Goal: Task Accomplishment & Management: Use online tool/utility

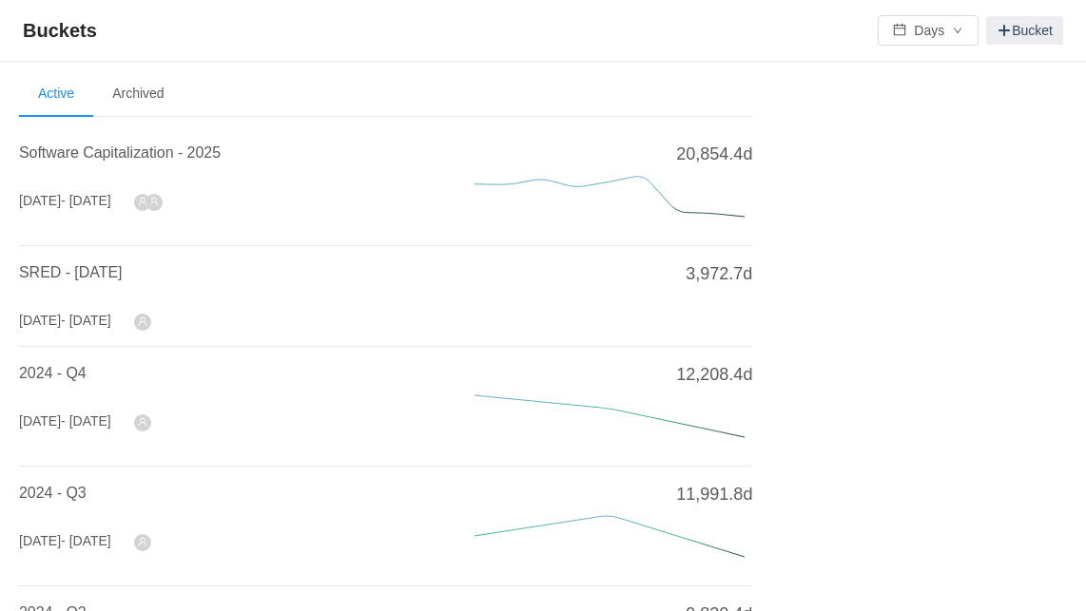
click at [184, 164] on div "Software Capitalization - 2025" at bounding box center [224, 159] width 410 height 34
click at [175, 152] on span "Software Capitalization - 2025" at bounding box center [120, 153] width 202 height 16
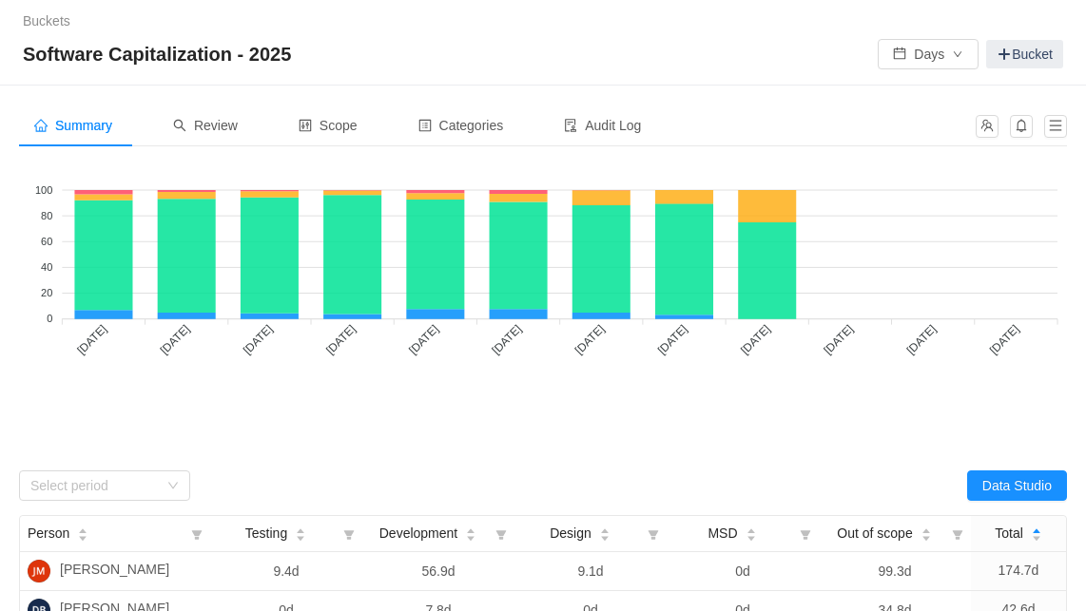
click at [508, 14] on div "Buckets / /" at bounding box center [543, 21] width 1040 height 20
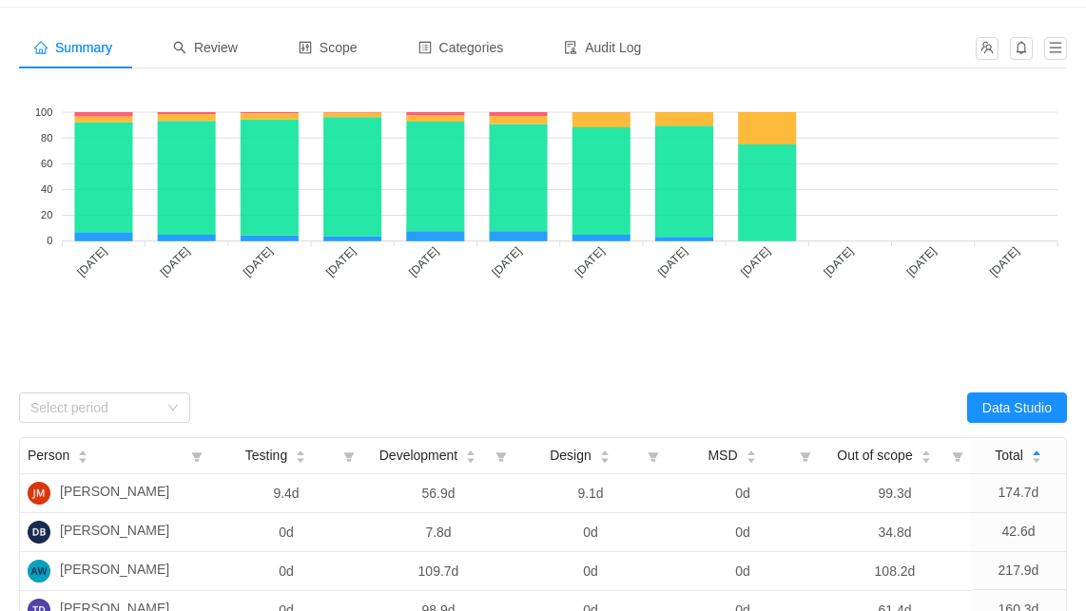
scroll to position [91, 0]
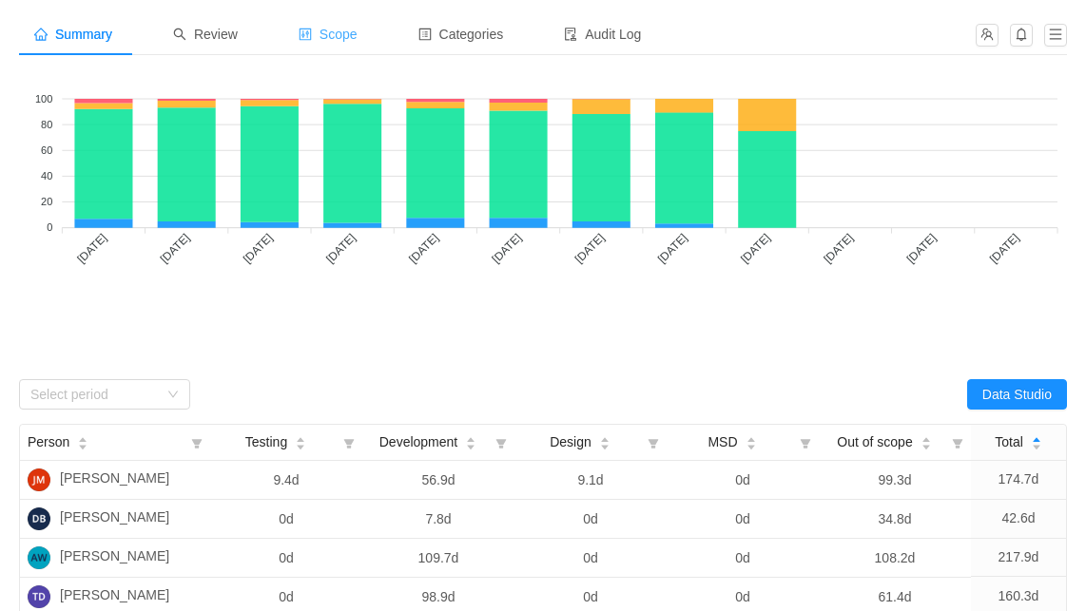
click at [350, 34] on span "Scope" at bounding box center [328, 34] width 59 height 15
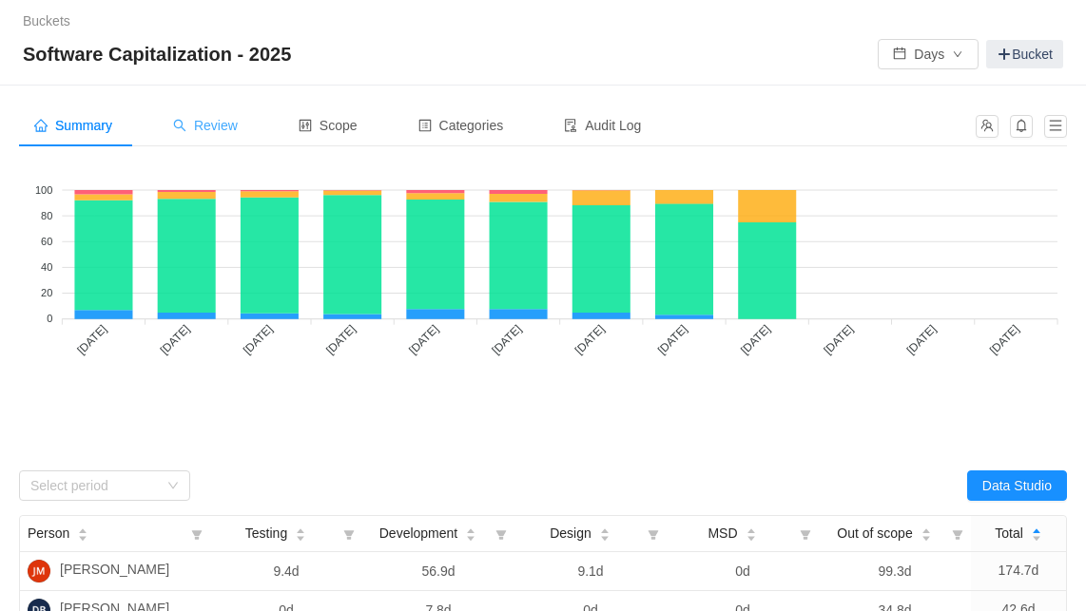
click at [175, 22] on div "Buckets / /" at bounding box center [543, 21] width 1040 height 20
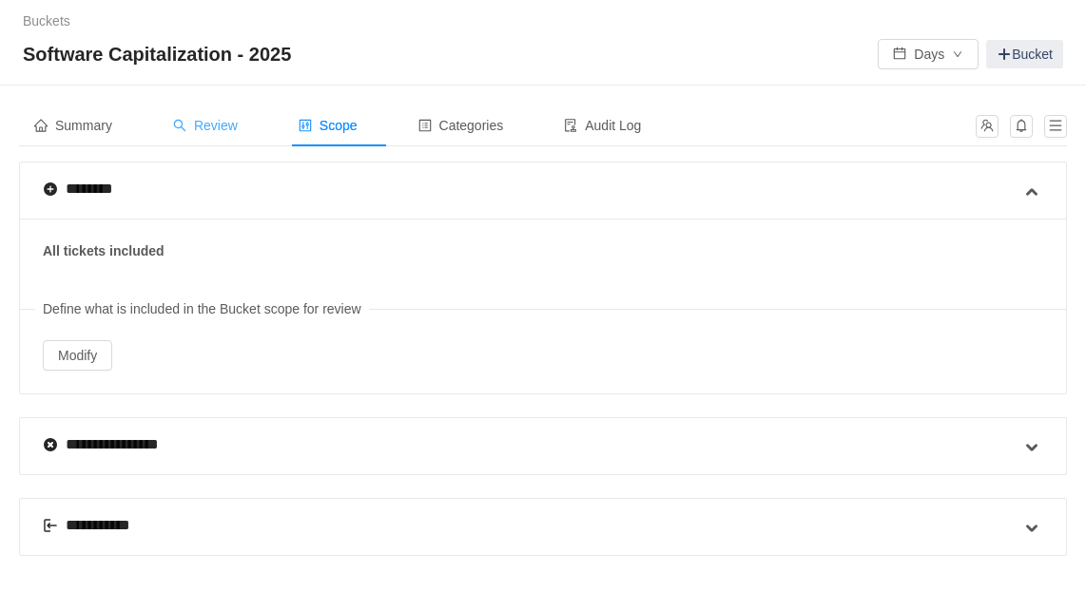
click at [201, 133] on div "Review" at bounding box center [205, 126] width 95 height 43
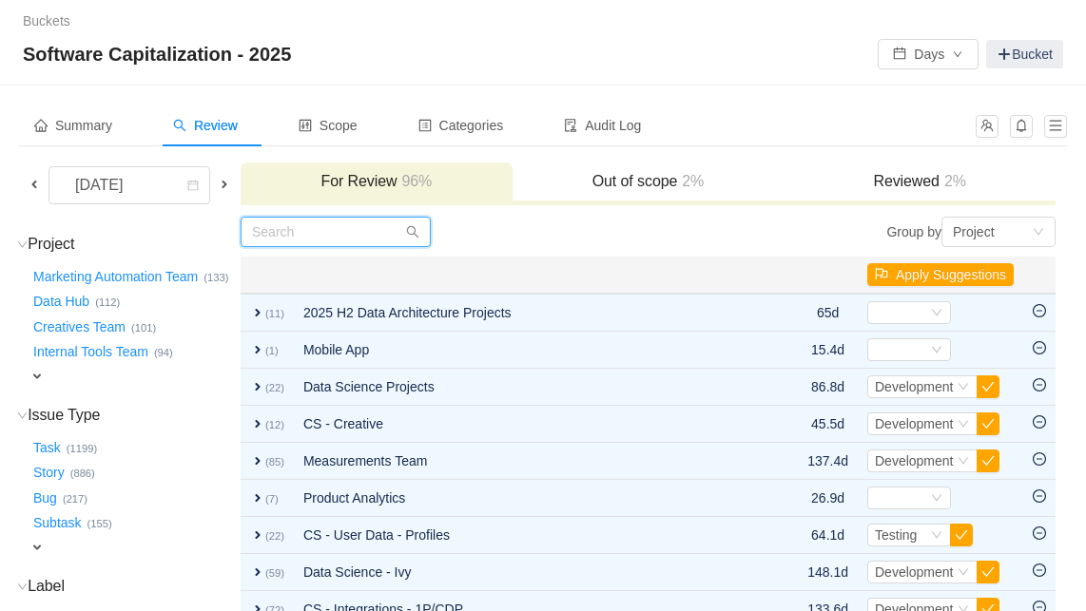
click at [337, 237] on input "text" at bounding box center [336, 232] width 190 height 30
click at [30, 577] on h3 "Label (49) hide" at bounding box center [133, 586] width 209 height 19
click at [233, 487] on div "Bug … (217)" at bounding box center [133, 496] width 209 height 26
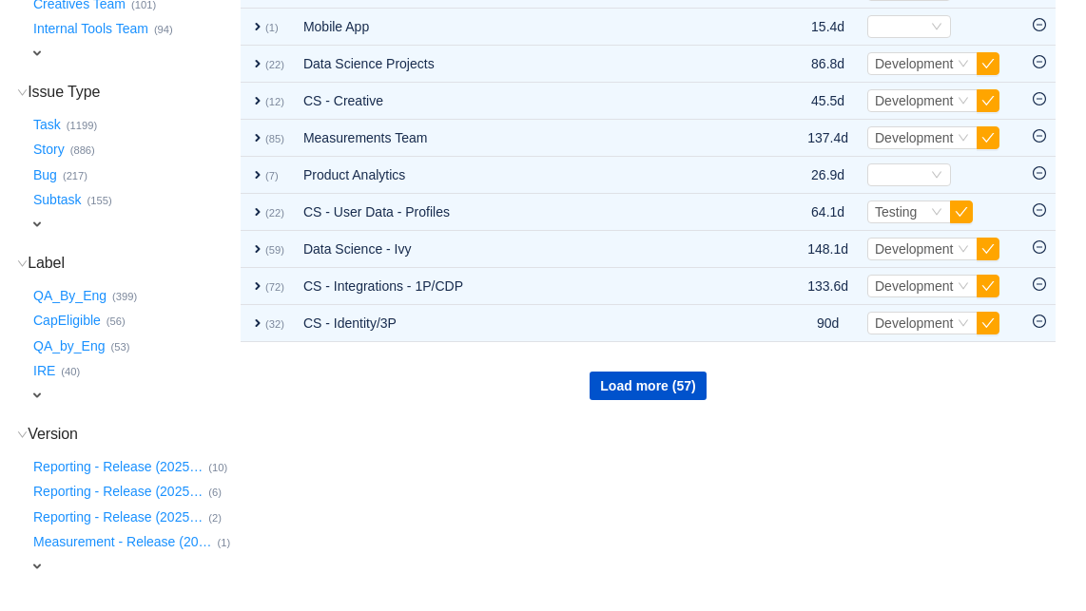
scroll to position [335, 0]
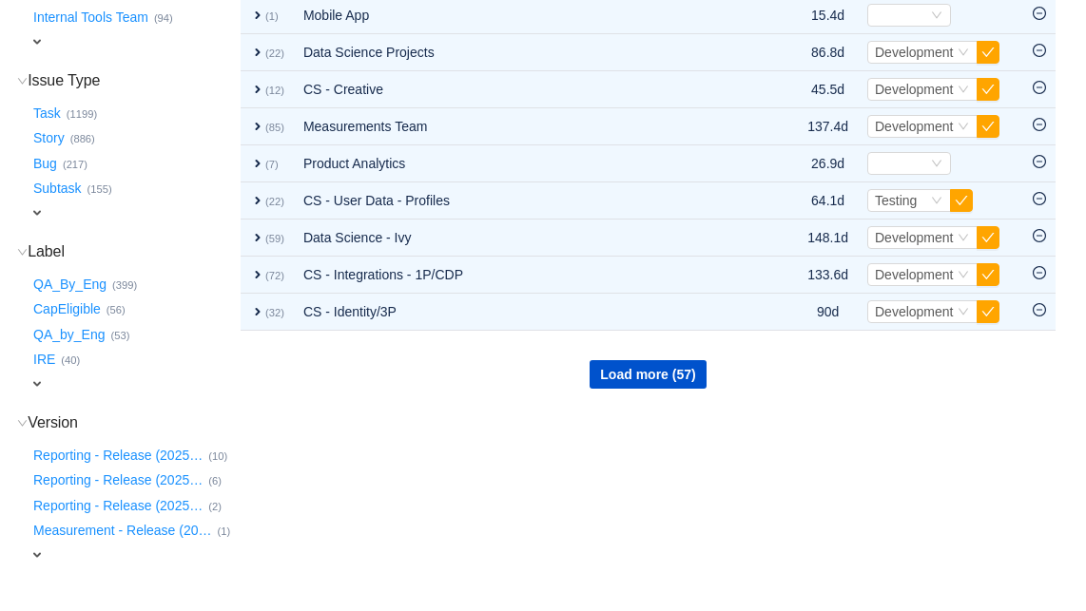
click at [44, 391] on span "expand" at bounding box center [36, 384] width 15 height 15
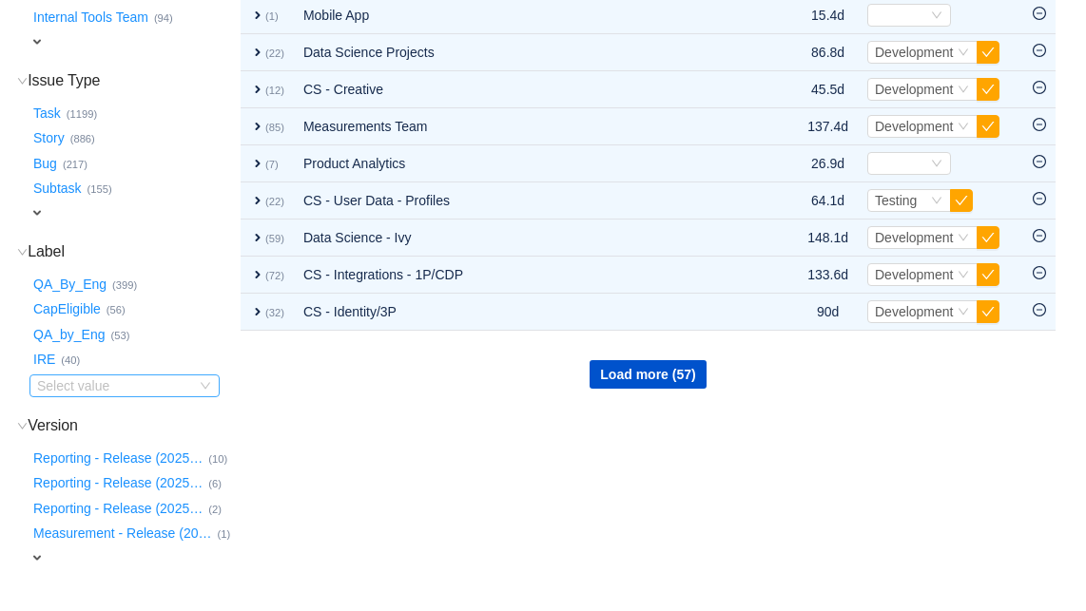
click at [81, 386] on div "Select value" at bounding box center [112, 386] width 150 height 19
type input "c"
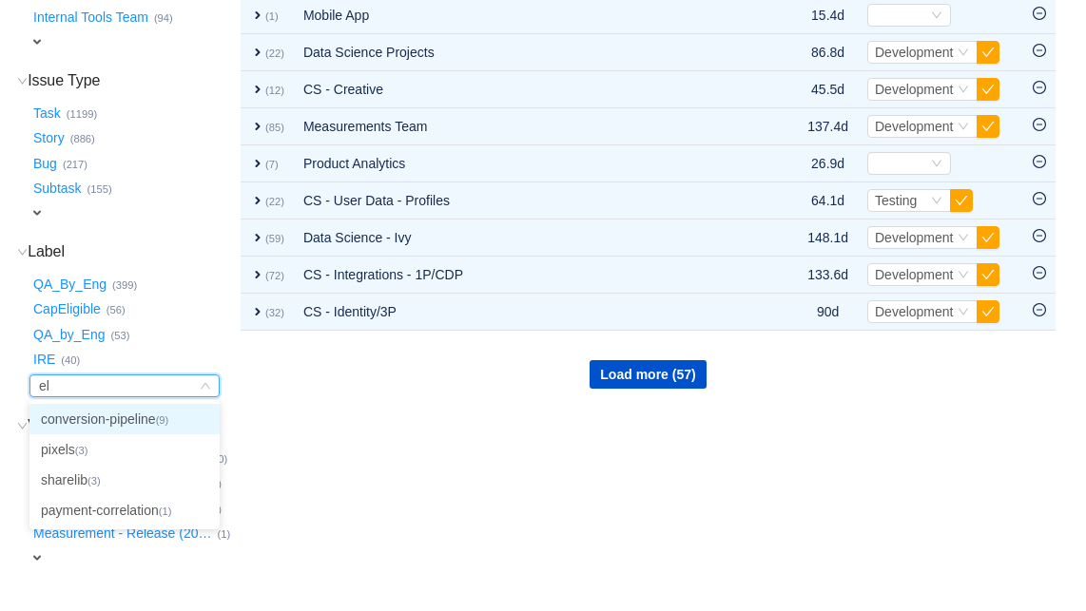
type input "e"
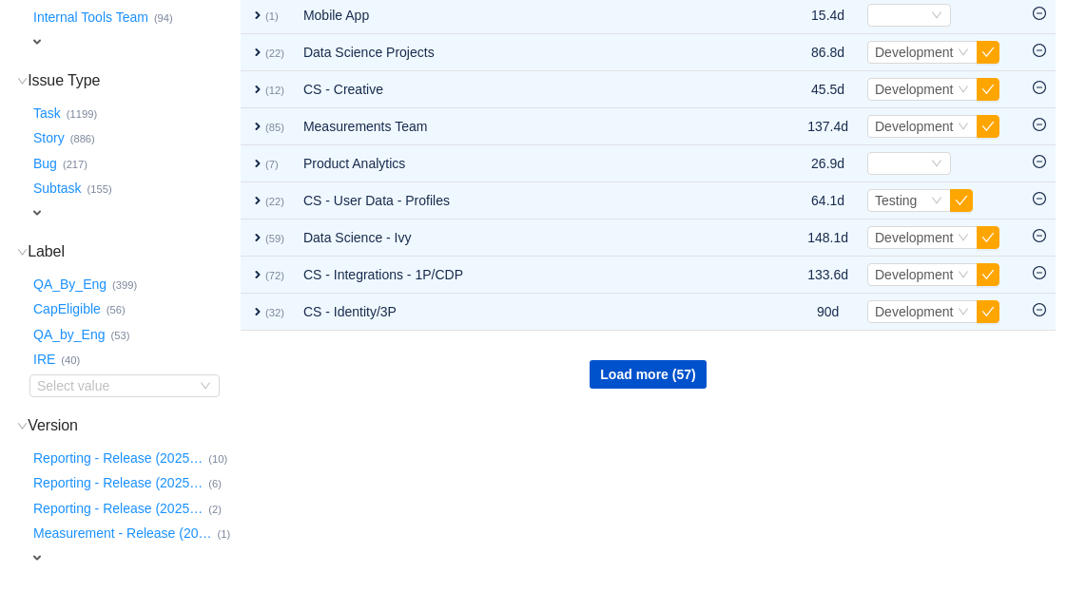
click at [183, 99] on div "Task … (1199)" at bounding box center [133, 111] width 209 height 26
click at [226, 197] on div "Subtask … (155)" at bounding box center [133, 187] width 209 height 26
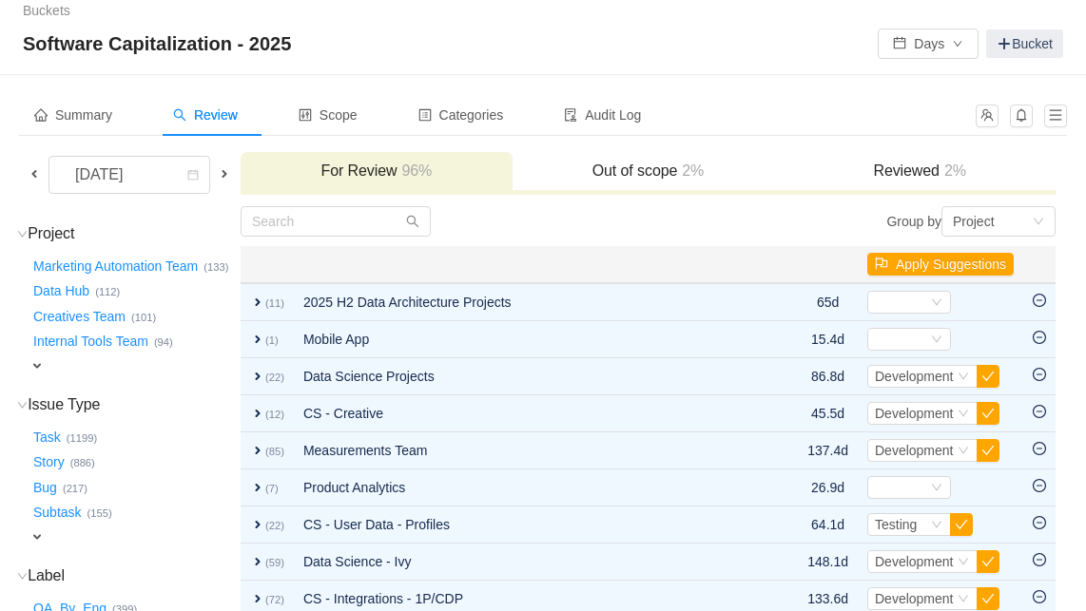
scroll to position [0, 0]
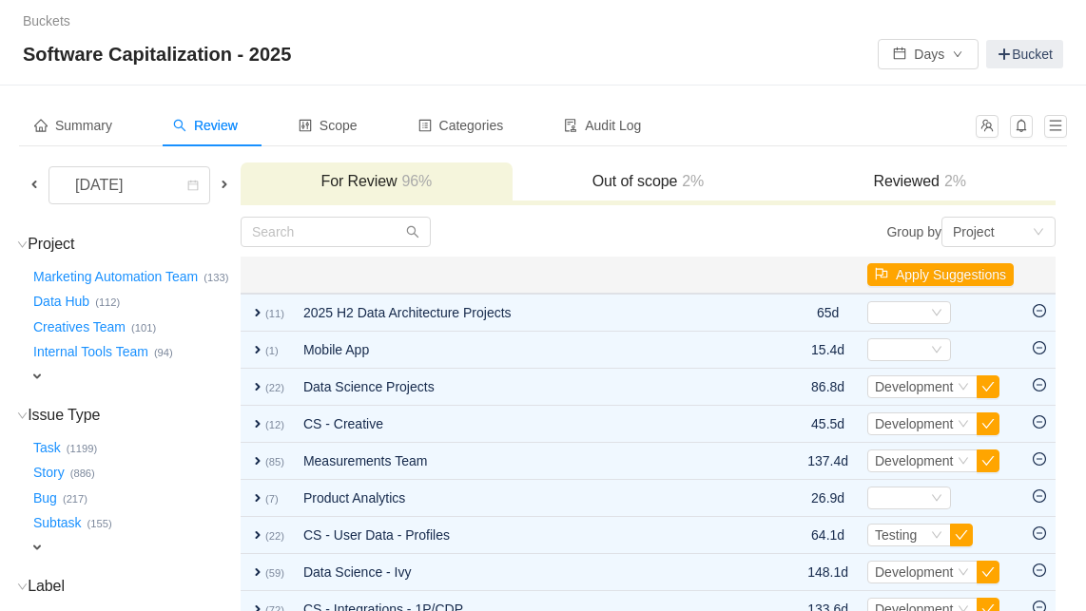
click at [35, 187] on span at bounding box center [34, 184] width 15 height 15
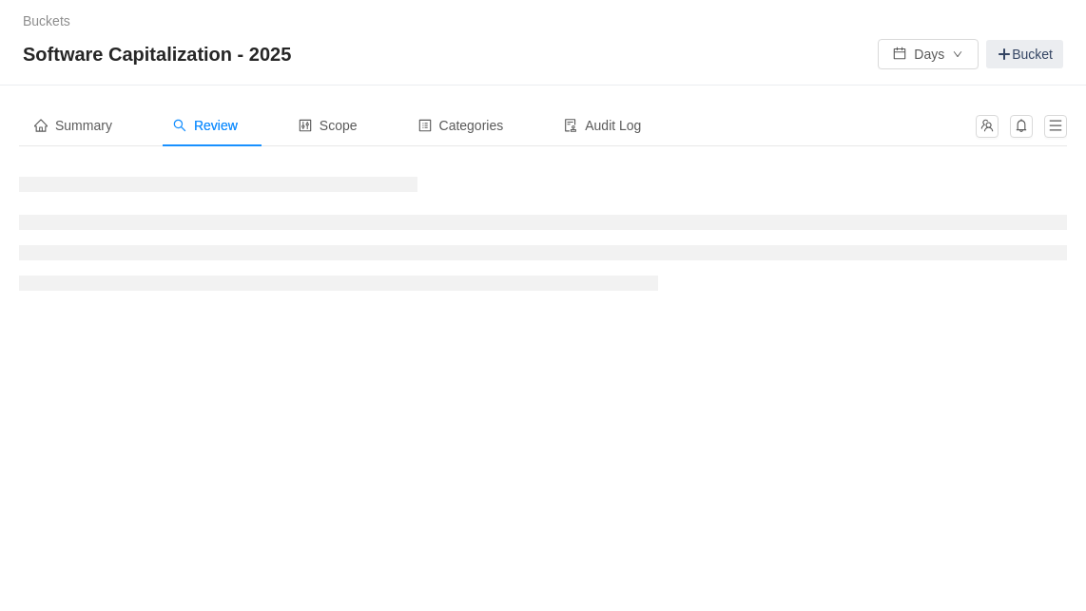
click at [415, 68] on div "Software Capitalization - 2025 Days Bucket" at bounding box center [543, 54] width 1040 height 30
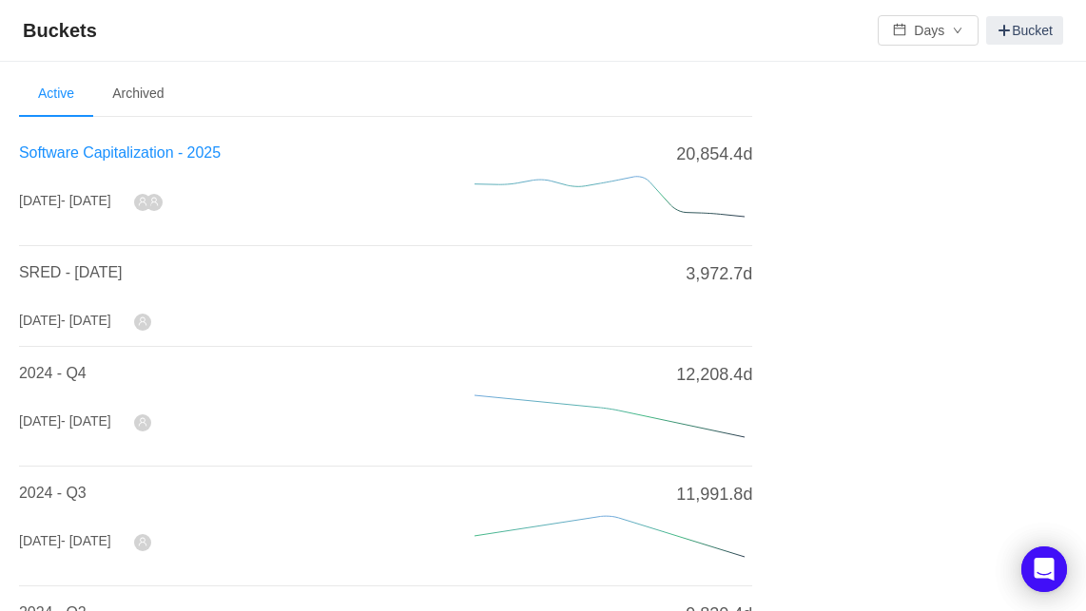
click at [111, 152] on span "Software Capitalization - 2025" at bounding box center [120, 153] width 202 height 16
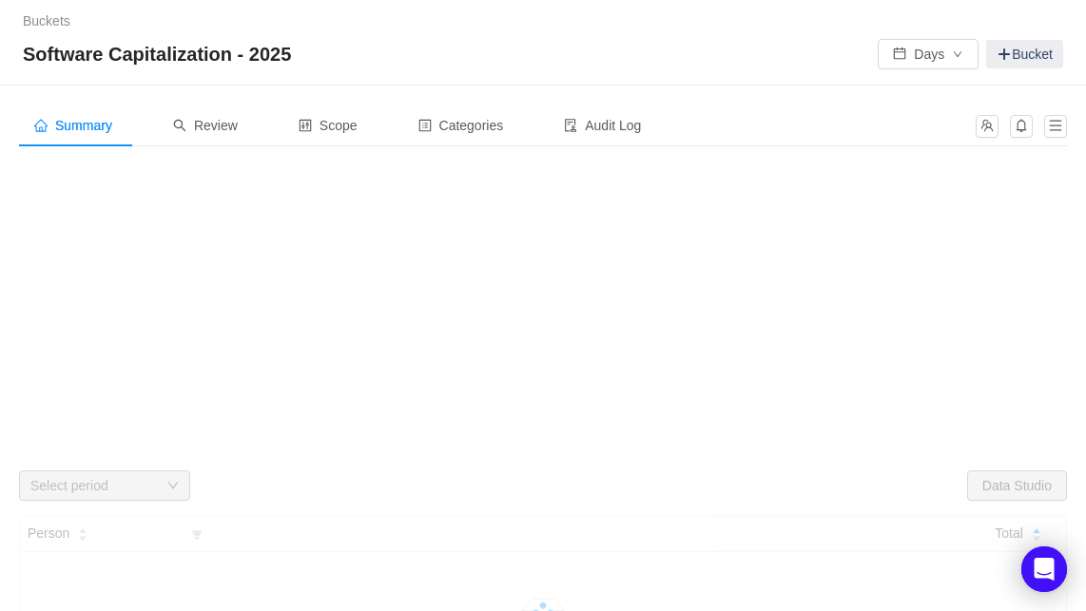
click at [160, 94] on div "Summary Review Scope Categories Audit Log Looks too empty? Make sure scope has …" at bounding box center [543, 484] width 1086 height 797
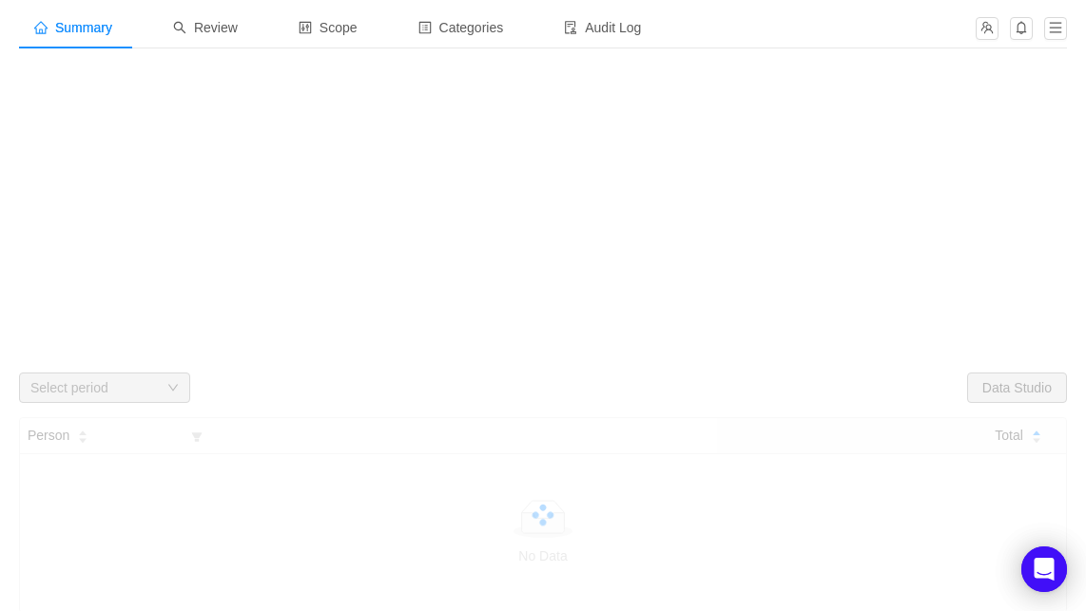
scroll to position [87, 0]
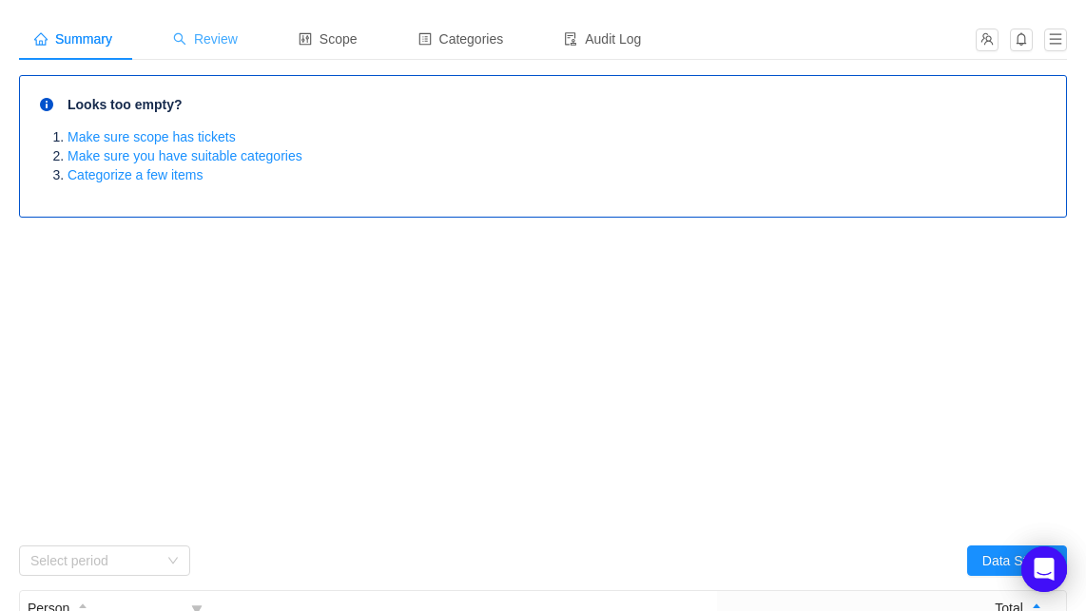
click at [233, 45] on span "Review" at bounding box center [205, 38] width 65 height 15
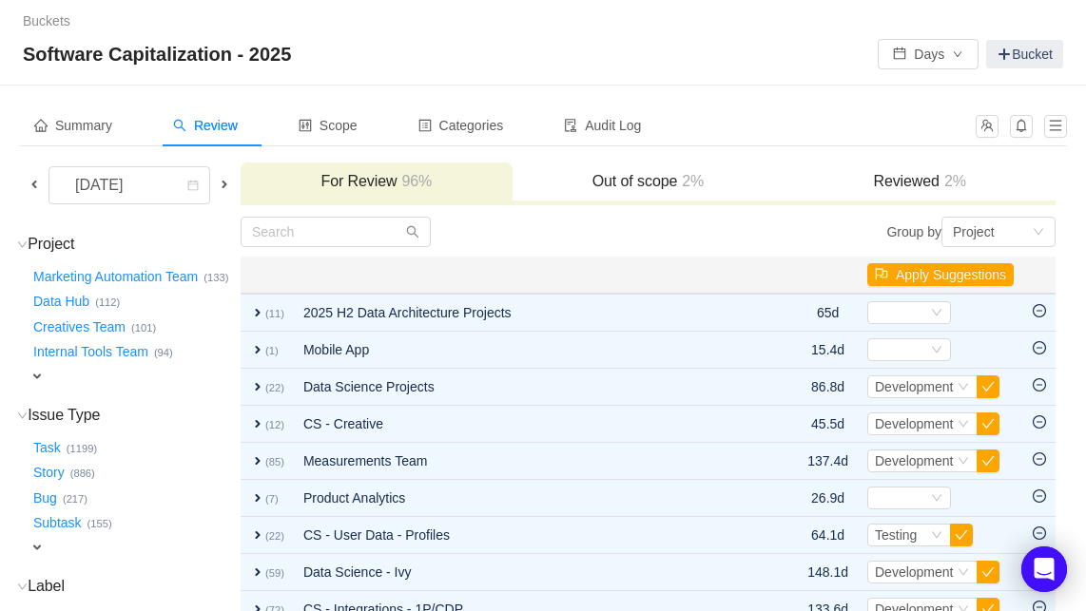
click at [236, 377] on div "Marketing Automation Team … (133) Data Hub … (112) Creatives Team … (101) Inter…" at bounding box center [133, 324] width 209 height 126
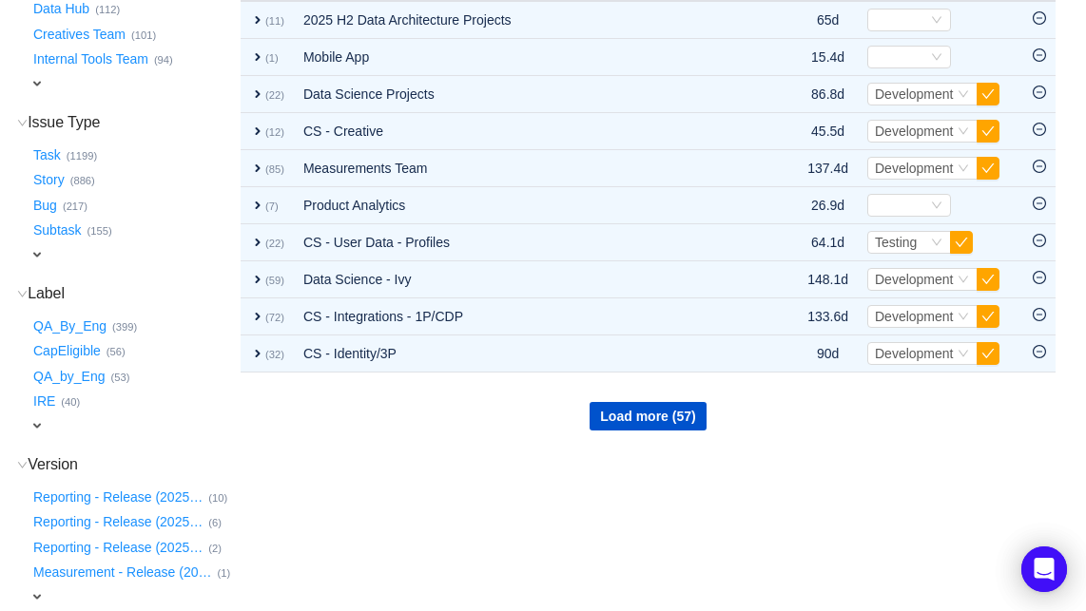
scroll to position [335, 0]
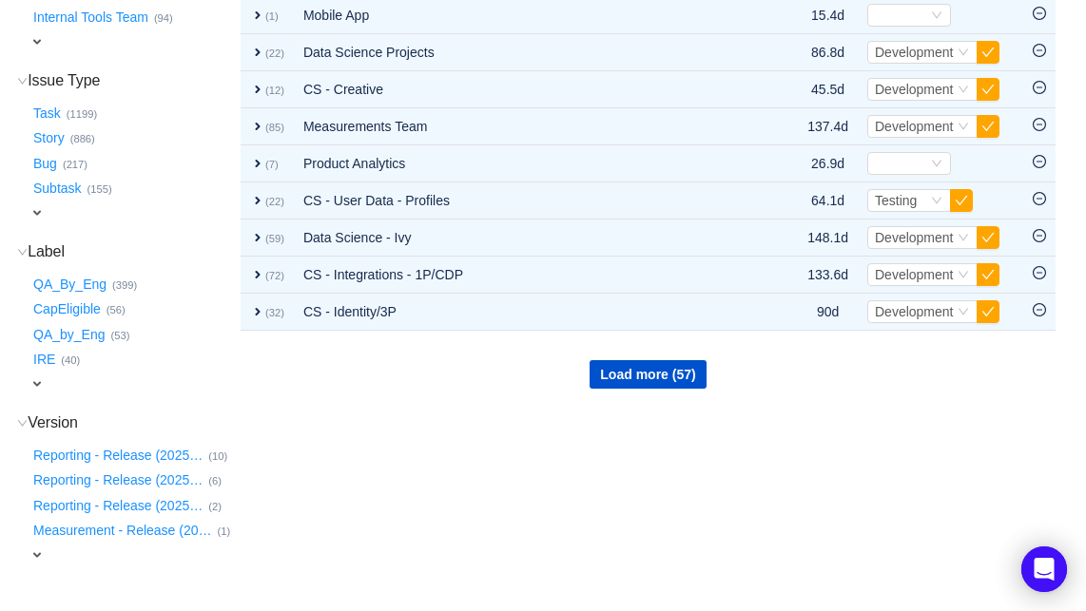
click at [49, 387] on div "expand" at bounding box center [112, 385] width 167 height 20
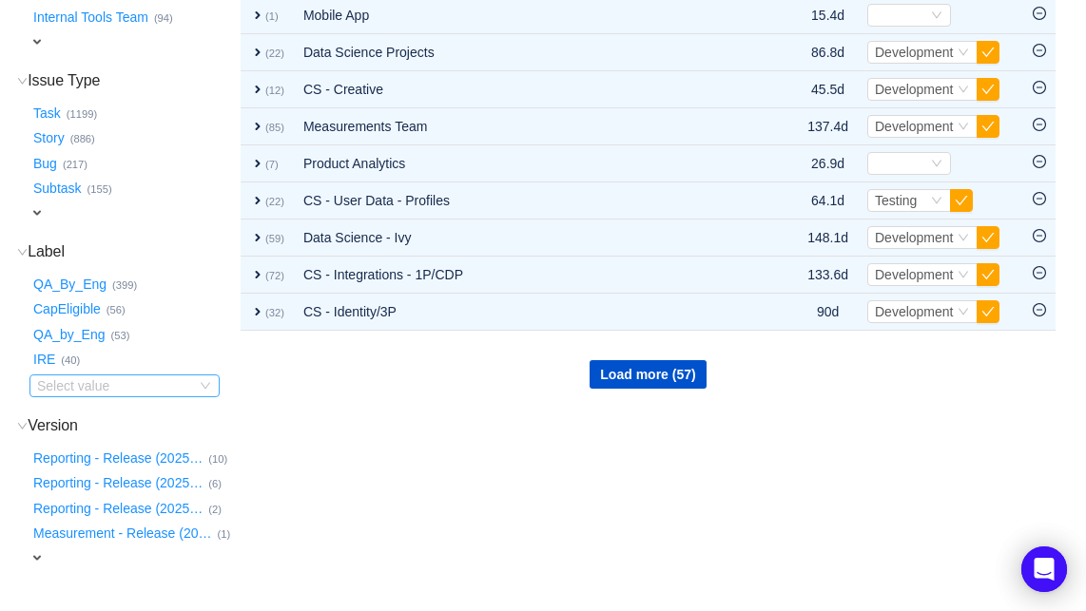
click at [82, 391] on div "Select value" at bounding box center [112, 386] width 150 height 19
type input "c"
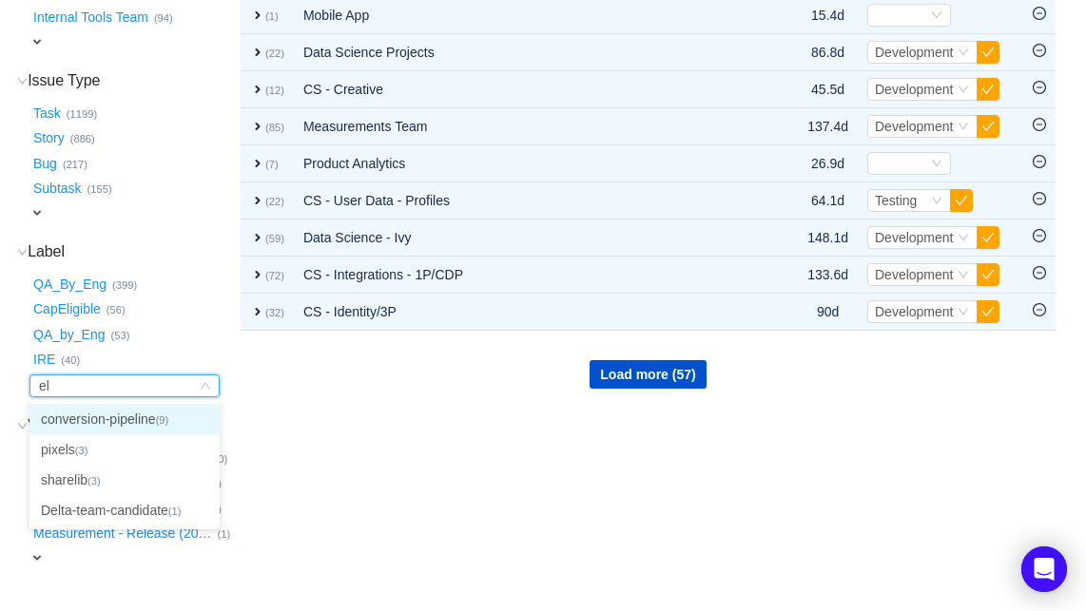
type input "e"
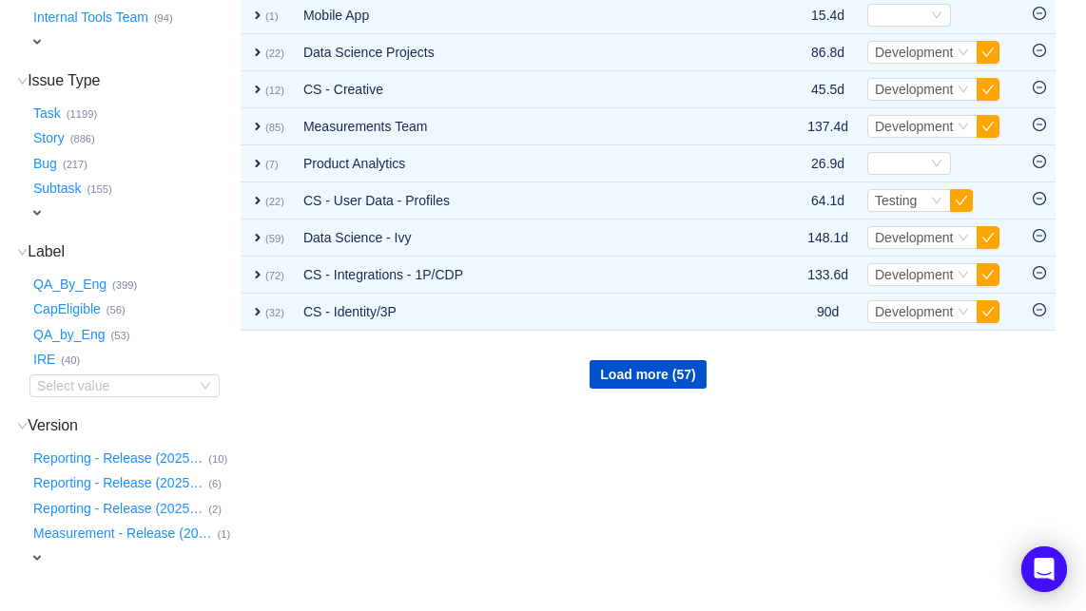
click at [281, 391] on td "Group by Project You will see tickets here after they were marked as out of sco…" at bounding box center [648, 270] width 817 height 778
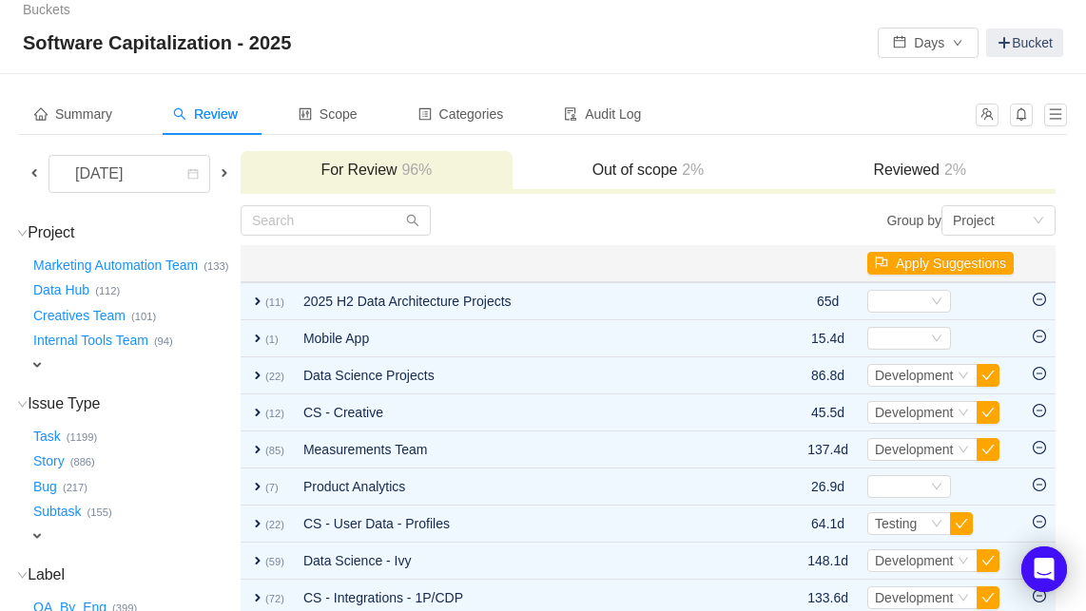
scroll to position [0, 0]
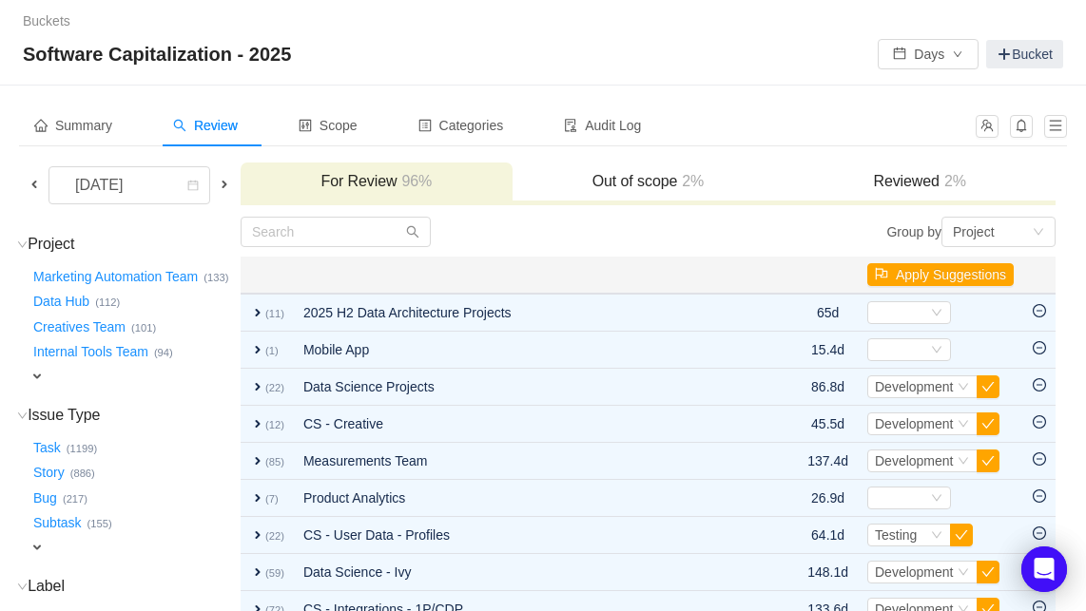
click at [40, 182] on span at bounding box center [34, 184] width 15 height 15
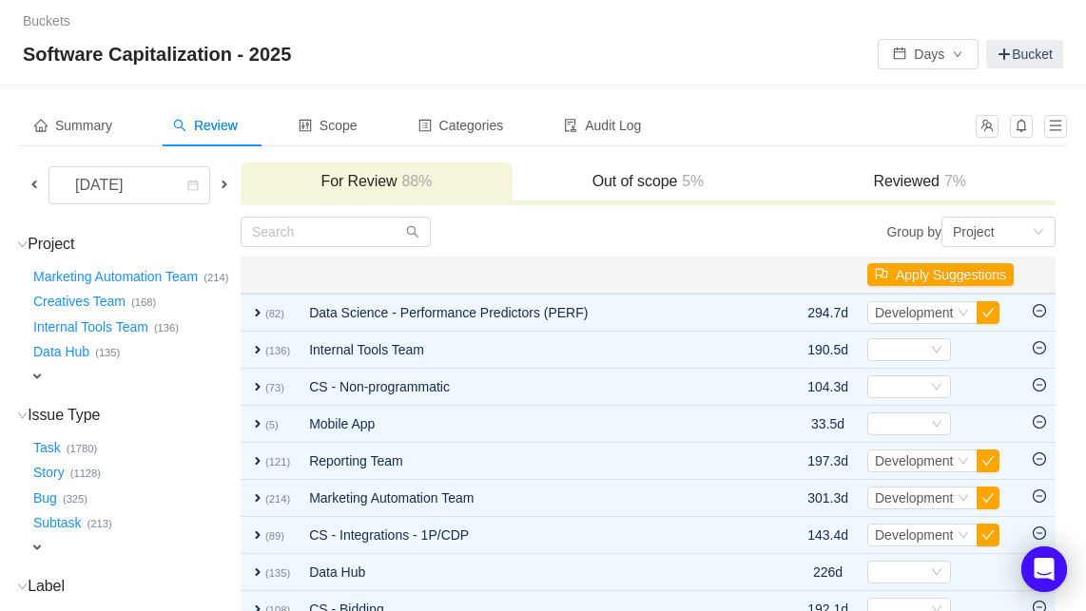
click at [189, 554] on div "expand" at bounding box center [112, 548] width 167 height 20
click at [189, 387] on td "Project (67) hide Marketing Automation Team … (214) Creatives Team … (168) Inte…" at bounding box center [129, 605] width 221 height 778
click at [181, 374] on div "expand" at bounding box center [112, 377] width 167 height 20
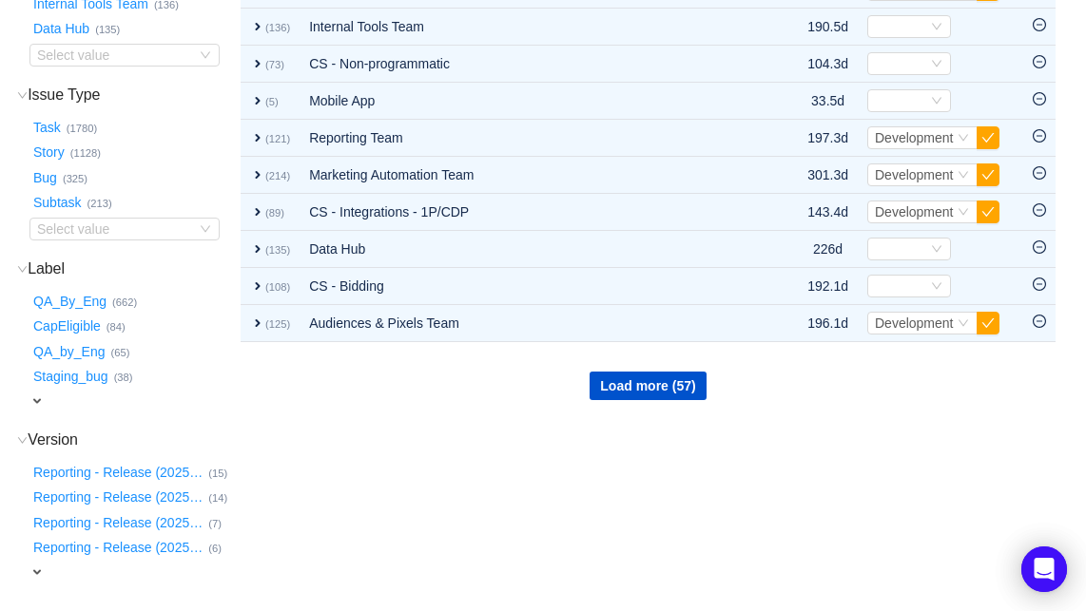
scroll to position [335, 0]
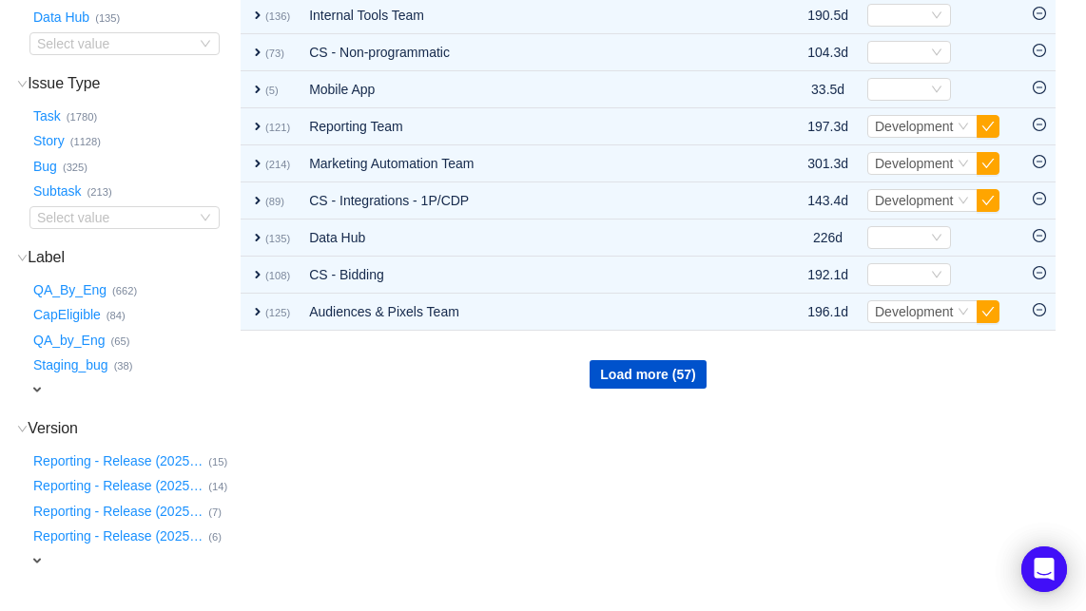
click at [42, 386] on span "expand" at bounding box center [36, 389] width 15 height 15
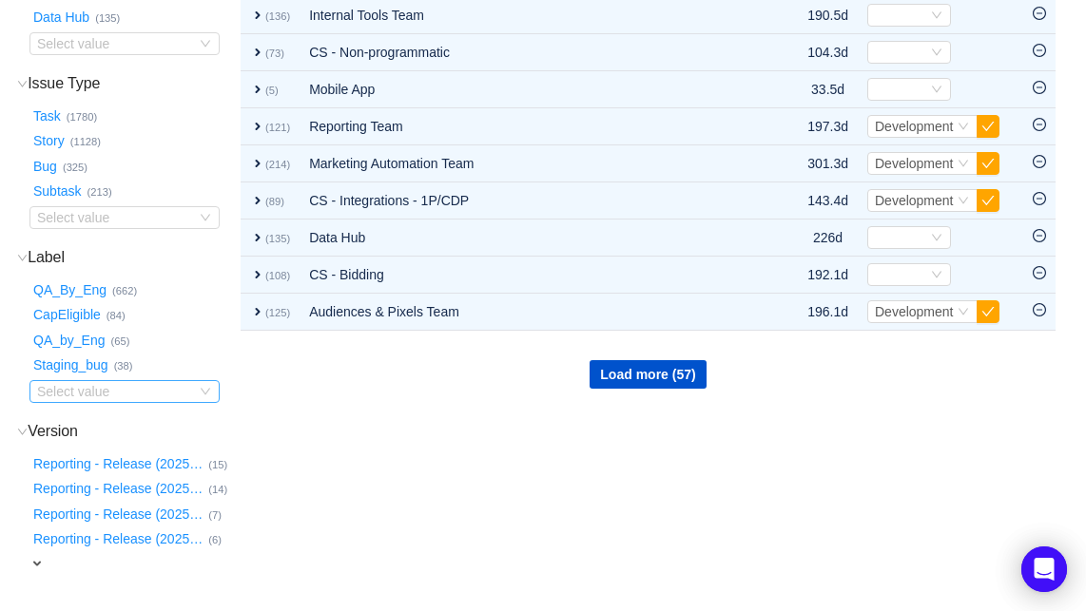
click at [79, 391] on div "Select value" at bounding box center [112, 391] width 150 height 19
type input "c"
click at [1053, 468] on td "Group by Project You will see tickets here after they were marked as out of sco…" at bounding box center [648, 273] width 817 height 784
click at [889, 377] on div "Load more (57)" at bounding box center [648, 360] width 813 height 57
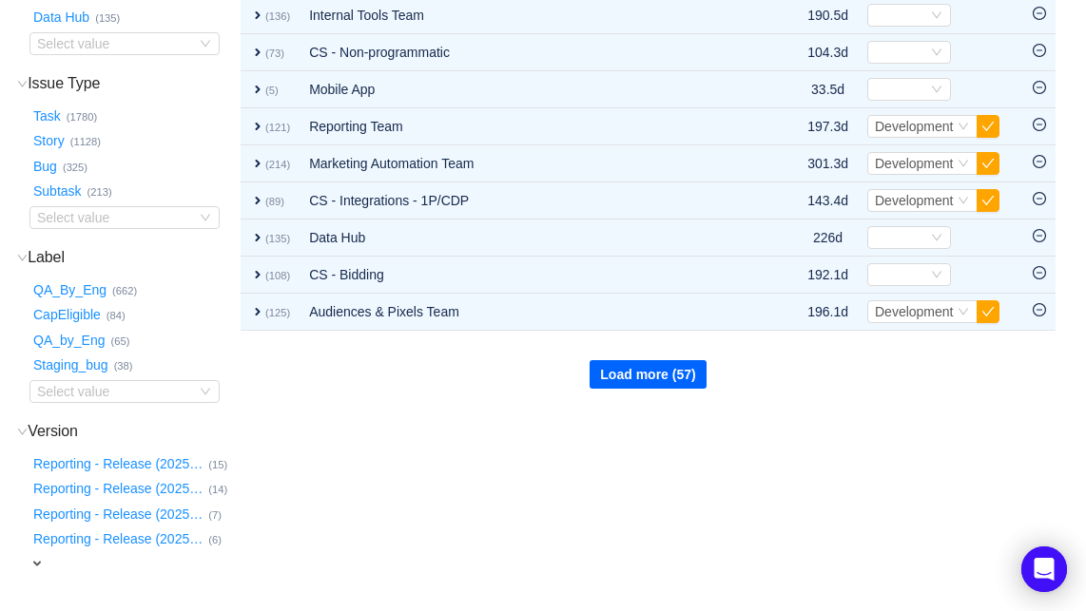
click at [654, 375] on button "Load more (57)" at bounding box center [648, 374] width 116 height 29
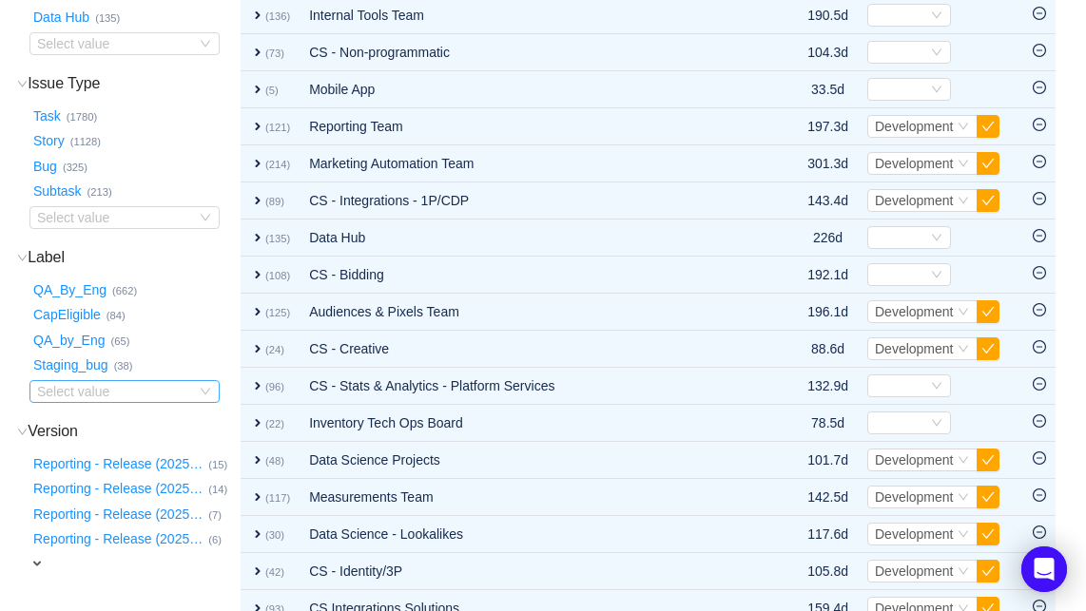
click at [98, 392] on div "Select value" at bounding box center [112, 391] width 150 height 19
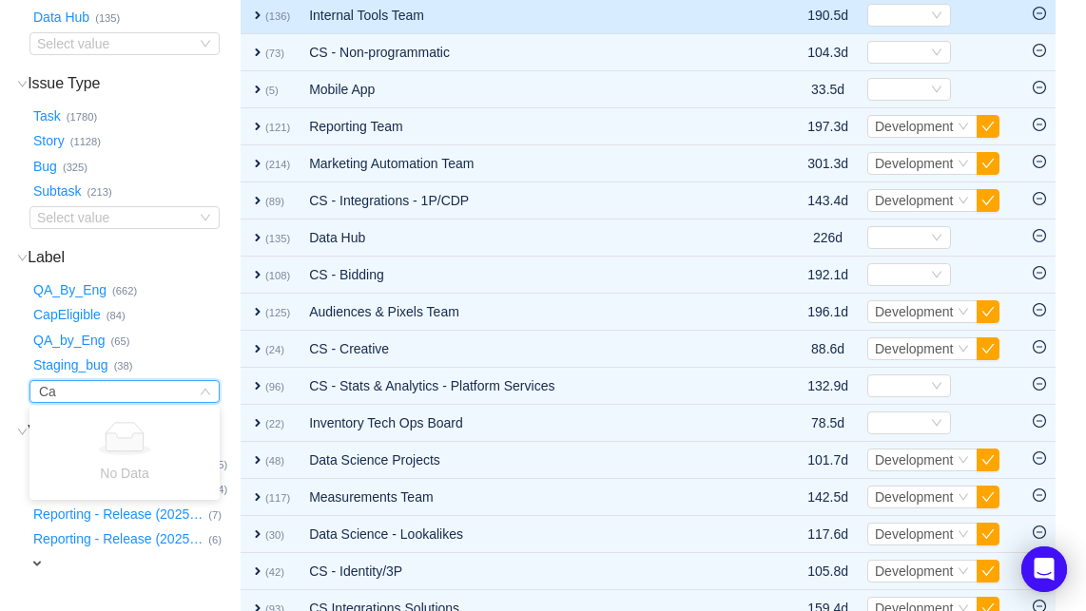
type input "Ca"
